Goal: Transaction & Acquisition: Purchase product/service

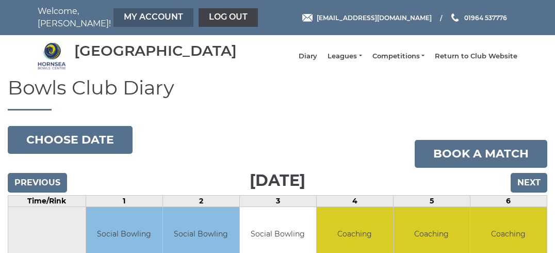
click at [128, 14] on link "My Account" at bounding box center [154, 17] width 80 height 19
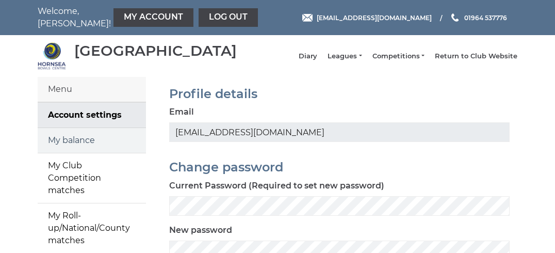
click at [80, 151] on link "My balance" at bounding box center [92, 140] width 108 height 25
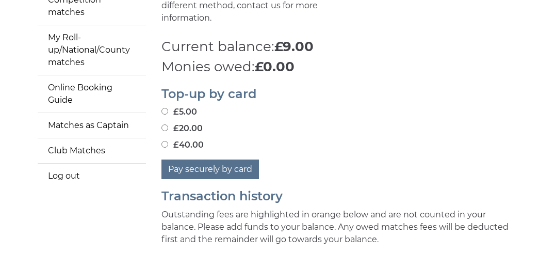
scroll to position [178, 0]
click at [164, 131] on input "£20.00" at bounding box center [165, 127] width 7 height 7
radio input "true"
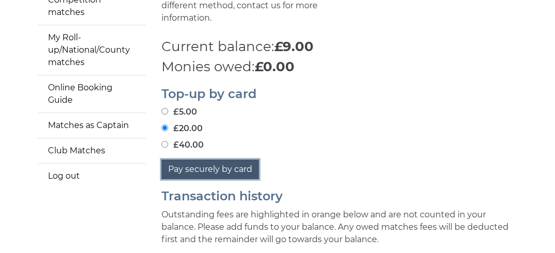
click at [202, 179] on button "Pay securely by card" at bounding box center [211, 170] width 98 height 20
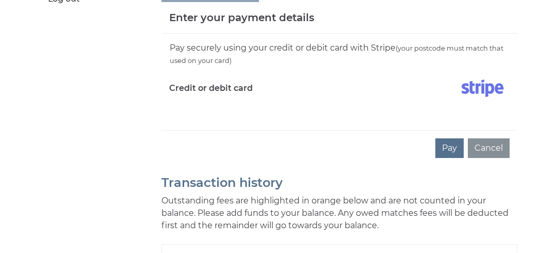
scroll to position [357, 0]
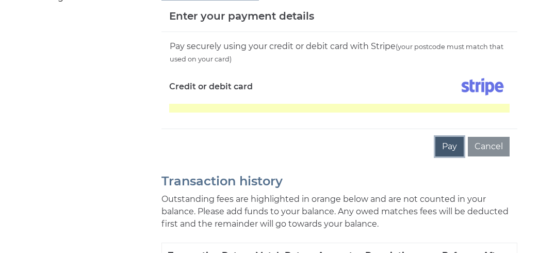
click at [445, 156] on button "Pay" at bounding box center [450, 147] width 28 height 20
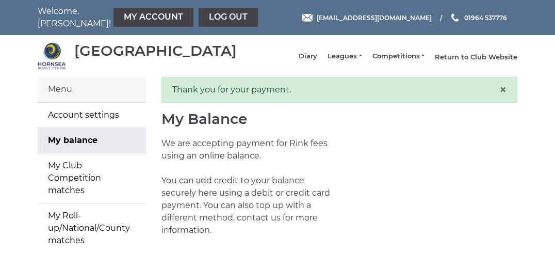
click at [449, 62] on link "Return to Club Website" at bounding box center [476, 57] width 83 height 9
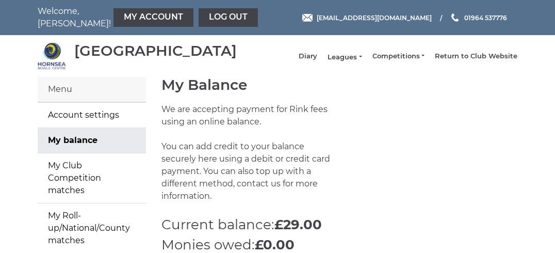
click at [349, 60] on link "Leagues" at bounding box center [345, 57] width 34 height 9
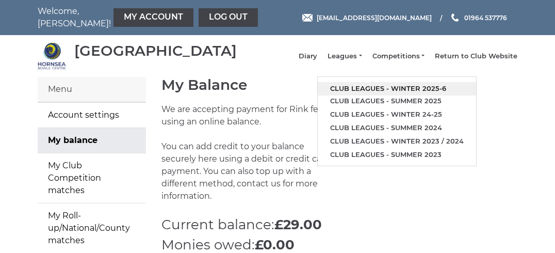
click at [362, 92] on link "Club leagues - Winter 2025-6" at bounding box center [397, 88] width 158 height 13
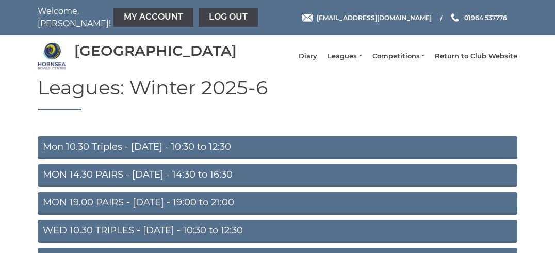
click at [201, 153] on link "Mon 10.30 Triples - [DATE] - 10:30 to 12:30" at bounding box center [278, 147] width 480 height 23
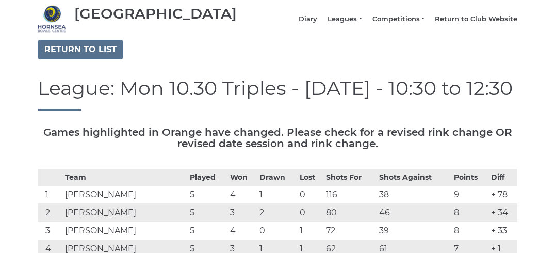
scroll to position [119, 0]
